Goal: Task Accomplishment & Management: Manage account settings

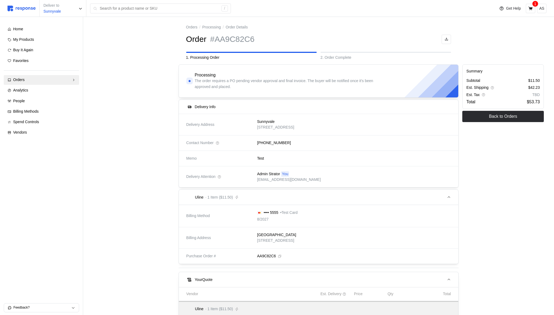
click at [47, 85] on div "Home My Products Buy It Again Favorites Orders Needs Review Processing Complete…" at bounding box center [41, 80] width 75 height 113
click at [46, 82] on div "Orders" at bounding box center [41, 80] width 57 height 6
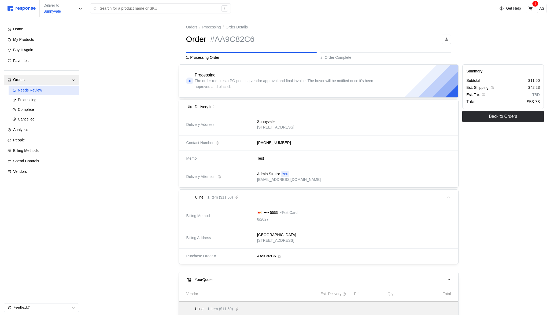
click at [42, 92] on span "Needs Review" at bounding box center [30, 90] width 24 height 4
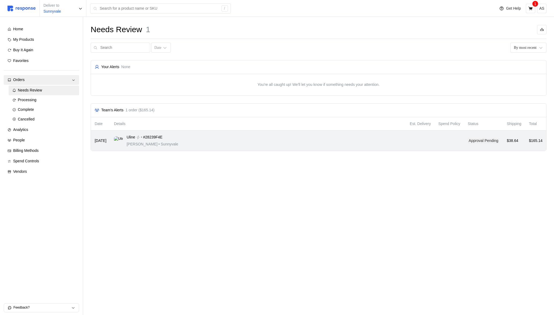
click at [261, 135] on div "Uline • #28239F4E [PERSON_NAME] • [GEOGRAPHIC_DATA]" at bounding box center [258, 140] width 288 height 13
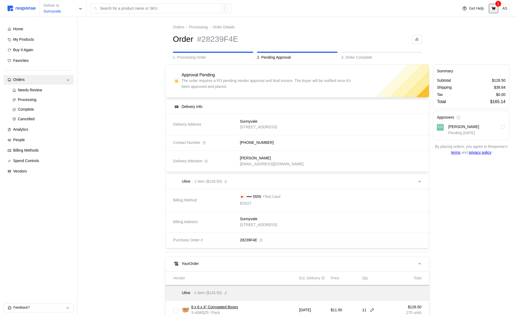
click at [492, 11] on icon at bounding box center [493, 8] width 5 height 5
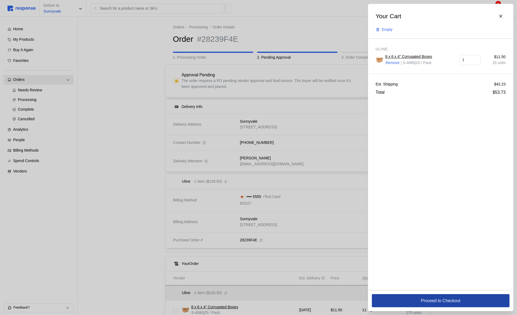
click at [412, 303] on button "Proceed to Checkout" at bounding box center [441, 300] width 138 height 13
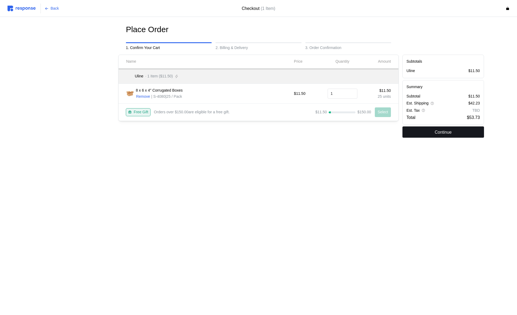
click at [444, 132] on p "Continue" at bounding box center [442, 132] width 17 height 7
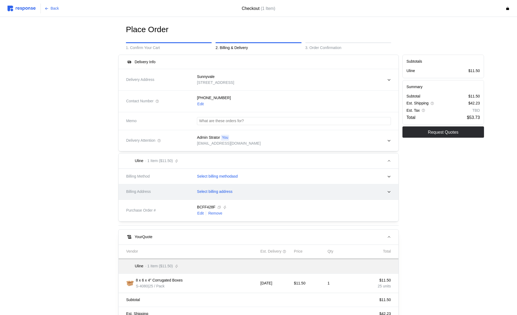
click at [220, 193] on p "Select billing address" at bounding box center [214, 192] width 35 height 6
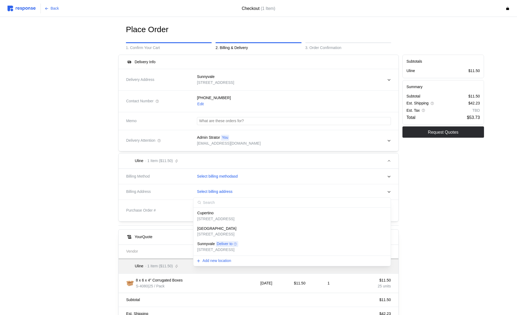
click at [221, 211] on div "Cupertino" at bounding box center [215, 214] width 37 height 6
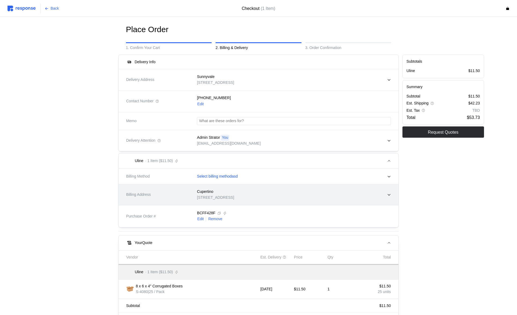
click at [229, 193] on div "Cupertino" at bounding box center [215, 192] width 37 height 6
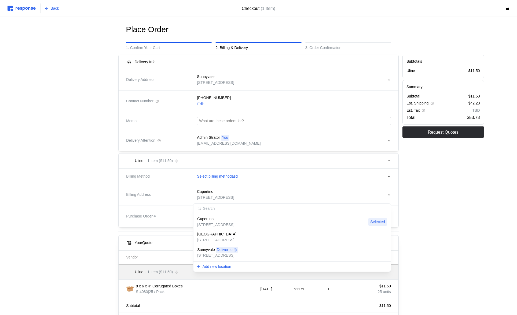
click at [46, 196] on div at bounding box center [73, 205] width 85 height 304
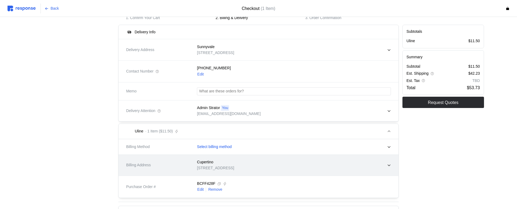
scroll to position [43, 0]
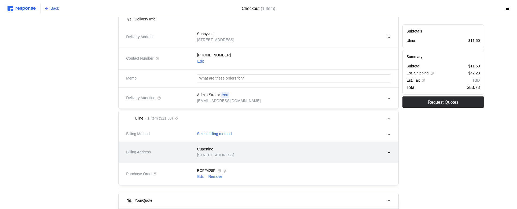
click at [234, 152] on div "Cupertino [STREET_ADDRESS]" at bounding box center [215, 152] width 37 height 12
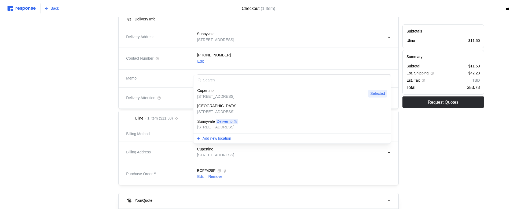
click at [238, 121] on div "Sunnyvale Deliver to" at bounding box center [217, 122] width 41 height 6
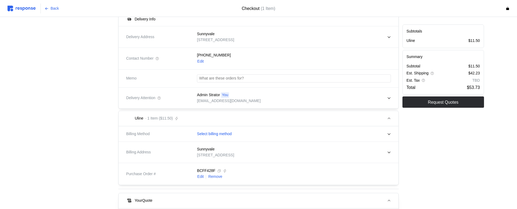
click at [31, 8] on img at bounding box center [22, 9] width 28 height 6
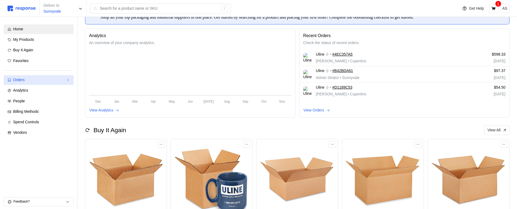
click at [59, 81] on div "Orders" at bounding box center [38, 80] width 51 height 6
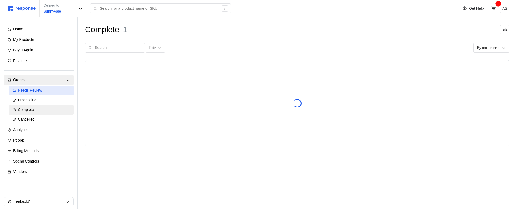
click at [52, 90] on div "Needs Review" at bounding box center [44, 90] width 52 height 6
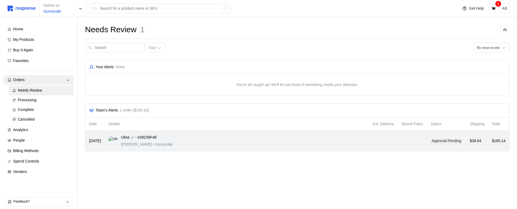
click at [204, 142] on div "Uline • #28239F4E [PERSON_NAME] • [GEOGRAPHIC_DATA]" at bounding box center [236, 140] width 257 height 13
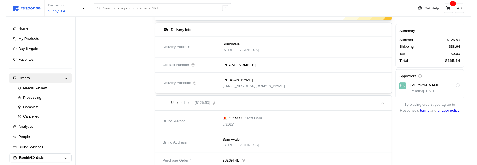
scroll to position [68, 0]
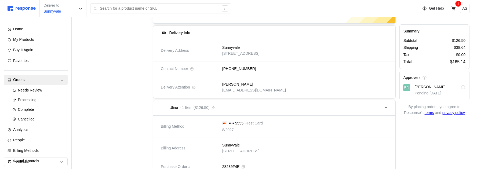
click at [195, 89] on icon at bounding box center [194, 88] width 4 height 4
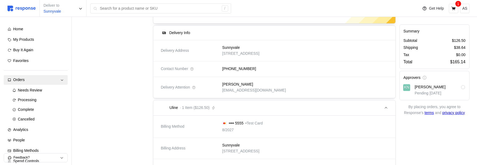
click at [434, 87] on p "[PERSON_NAME]" at bounding box center [429, 87] width 31 height 6
drag, startPoint x: 433, startPoint y: 87, endPoint x: 417, endPoint y: 87, distance: 15.3
click at [417, 87] on p "[PERSON_NAME]" at bounding box center [429, 87] width 31 height 6
click at [424, 85] on p "[PERSON_NAME]" at bounding box center [429, 87] width 31 height 6
click at [434, 80] on div "Approvers" at bounding box center [434, 78] width 62 height 6
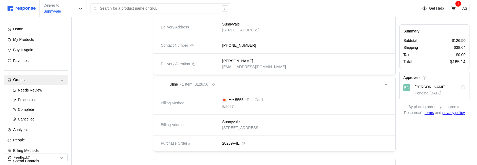
scroll to position [93, 0]
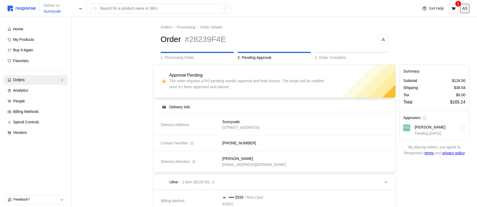
click at [464, 8] on p "AS" at bounding box center [464, 9] width 5 height 6
click at [443, 31] on p "Logout" at bounding box center [448, 31] width 34 height 6
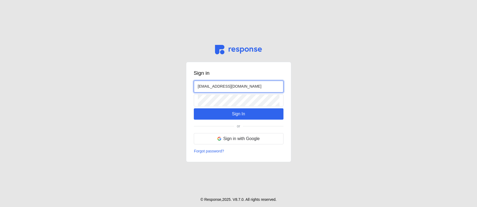
click at [204, 84] on input "[EMAIL_ADDRESS][DOMAIN_NAME]" at bounding box center [239, 87] width 82 height 12
type input "[PERSON_NAME][EMAIL_ADDRESS][DOMAIN_NAME]"
